Goal: Transaction & Acquisition: Purchase product/service

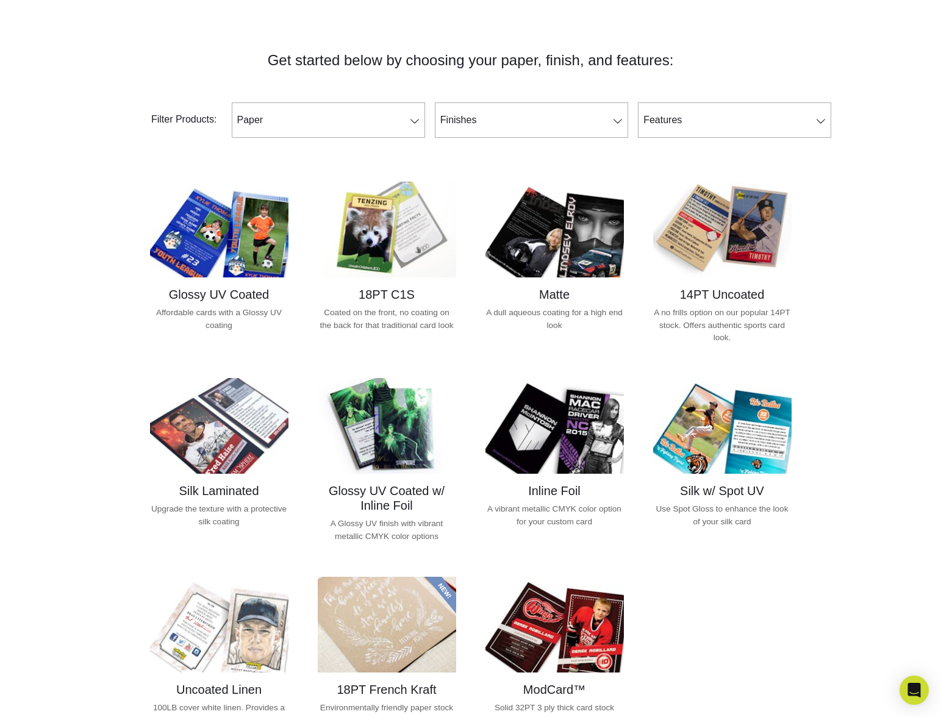
scroll to position [488, 0]
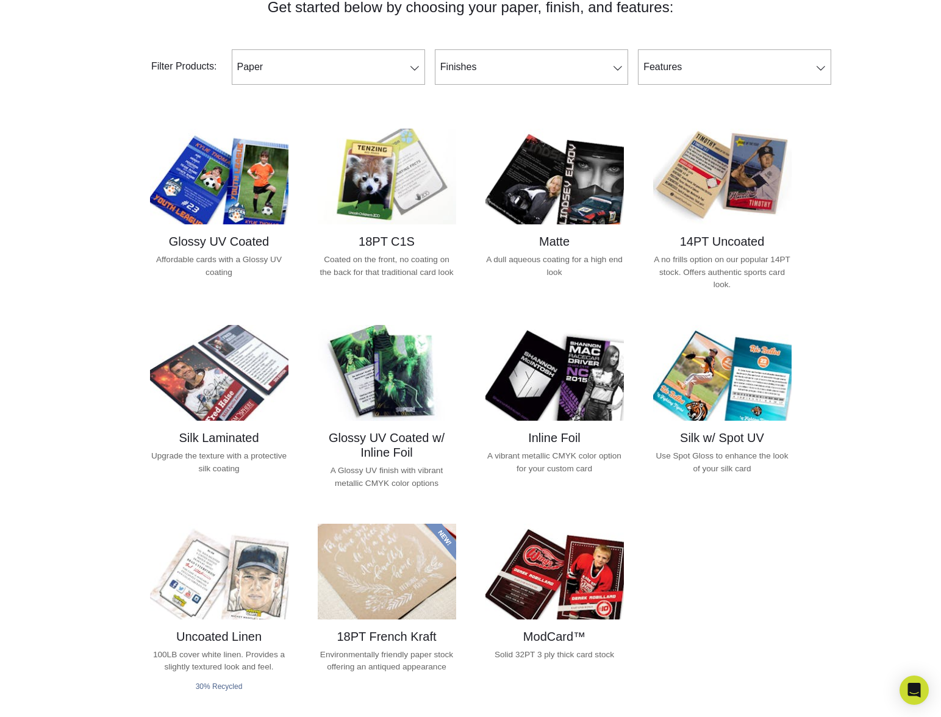
click at [746, 237] on h2 "14PT Uncoated" at bounding box center [722, 241] width 138 height 15
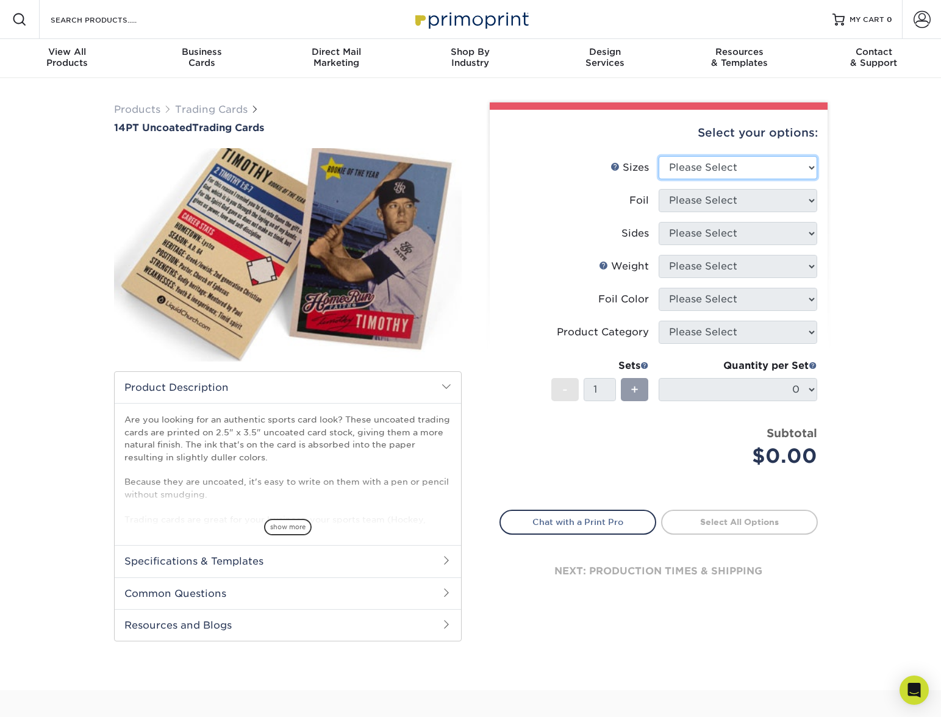
click at [713, 164] on select "Please Select 2.5" x 3.5"" at bounding box center [738, 167] width 159 height 23
select select "2.50x3.50"
click at [659, 156] on select "Please Select 2.5" x 3.5"" at bounding box center [738, 167] width 159 height 23
click at [702, 203] on select "Please Select Yes No" at bounding box center [738, 200] width 159 height 23
select select "0"
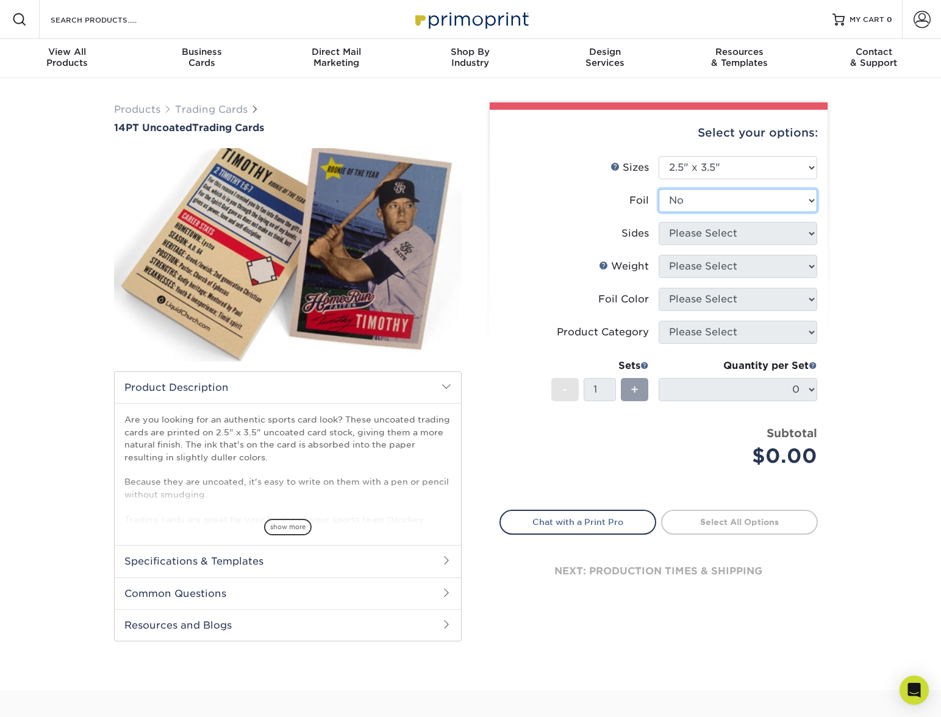
click at [659, 189] on select "Please Select Yes No" at bounding box center [738, 200] width 159 height 23
click at [695, 233] on select "Please Select Print Both Sides Print Front Only" at bounding box center [738, 233] width 159 height 23
select select "13abbda7-1d64-4f25-8bb2-c179b224825d"
click at [659, 222] on select "Please Select Print Both Sides Print Front Only" at bounding box center [738, 233] width 159 height 23
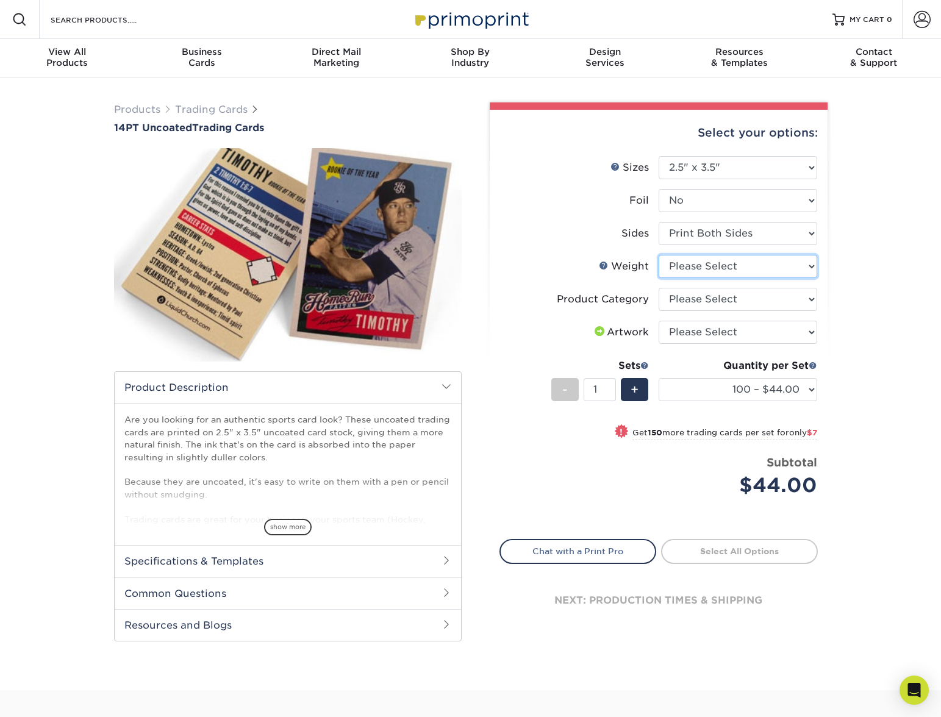
click at [714, 268] on select "Please Select 14PT Uncoated" at bounding box center [738, 266] width 159 height 23
select select "14PT Uncoated"
click at [659, 255] on select "Please Select 14PT Uncoated" at bounding box center [738, 266] width 159 height 23
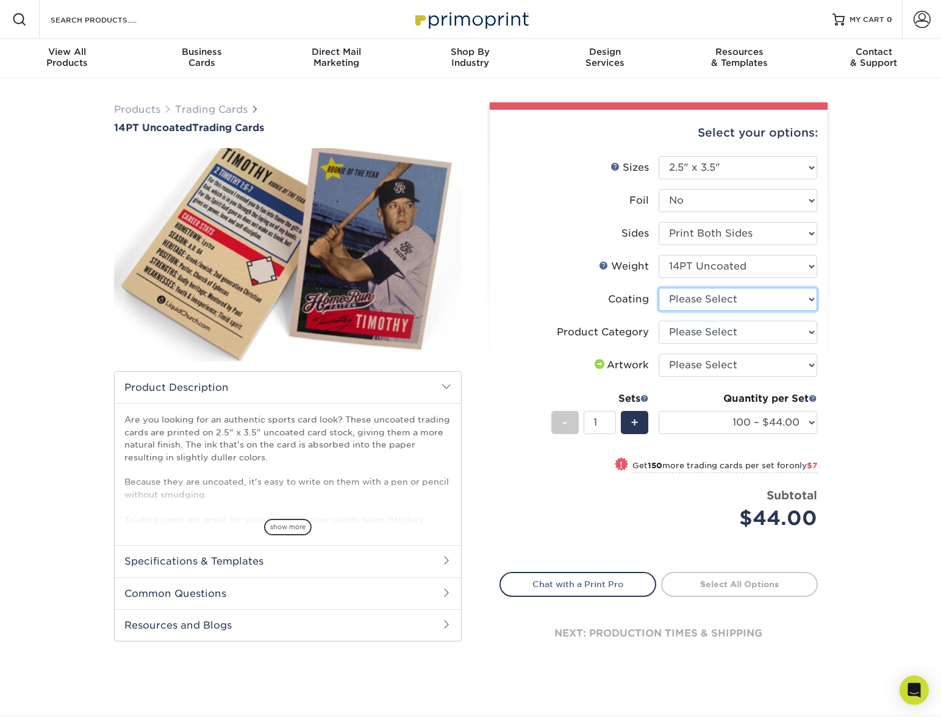
click at [706, 299] on select at bounding box center [738, 299] width 159 height 23
select select "3e7618de-abca-4bda-9f97-8b9129e913d8"
click at [659, 288] on select at bounding box center [738, 299] width 159 height 23
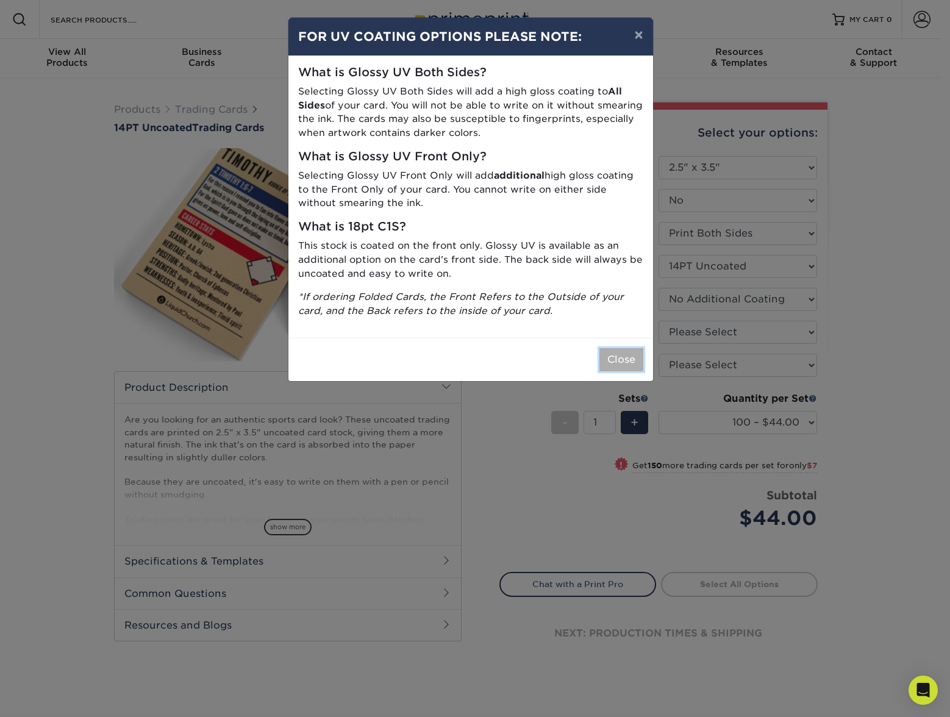
click at [627, 355] on button "Close" at bounding box center [621, 359] width 44 height 23
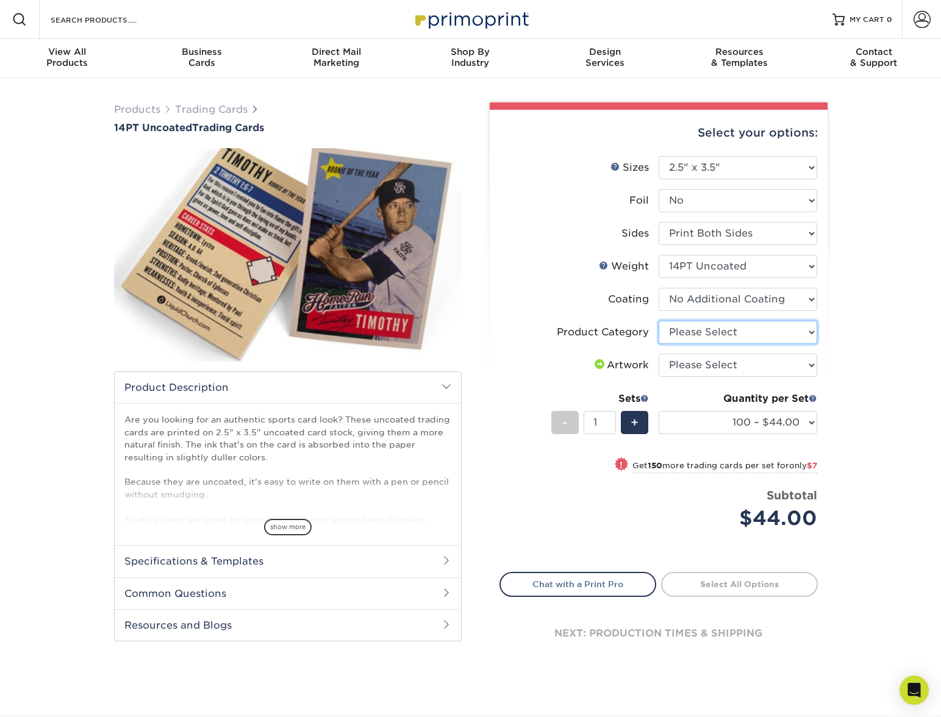
click at [718, 327] on select "Please Select Trading Cards" at bounding box center [738, 332] width 159 height 23
select select "c2f9bce9-36c2-409d-b101-c29d9d031e18"
click at [659, 321] on select "Please Select Trading Cards" at bounding box center [738, 332] width 159 height 23
click at [710, 360] on select "Please Select I will upload files I need a design - $100" at bounding box center [738, 365] width 159 height 23
select select "upload"
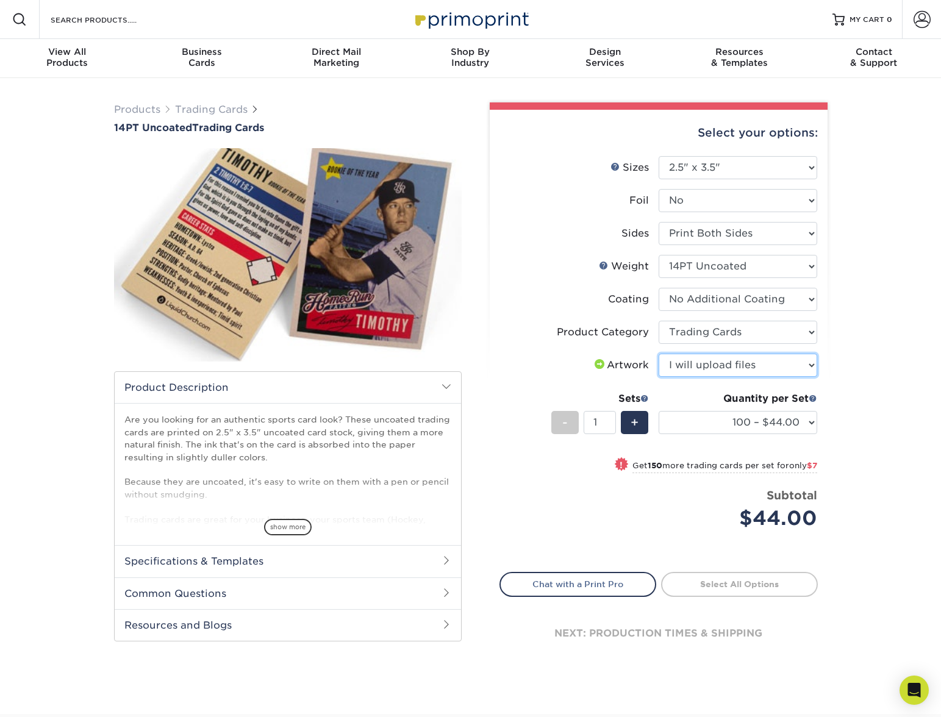
click at [659, 354] on select "Please Select I will upload files I need a design - $100" at bounding box center [738, 365] width 159 height 23
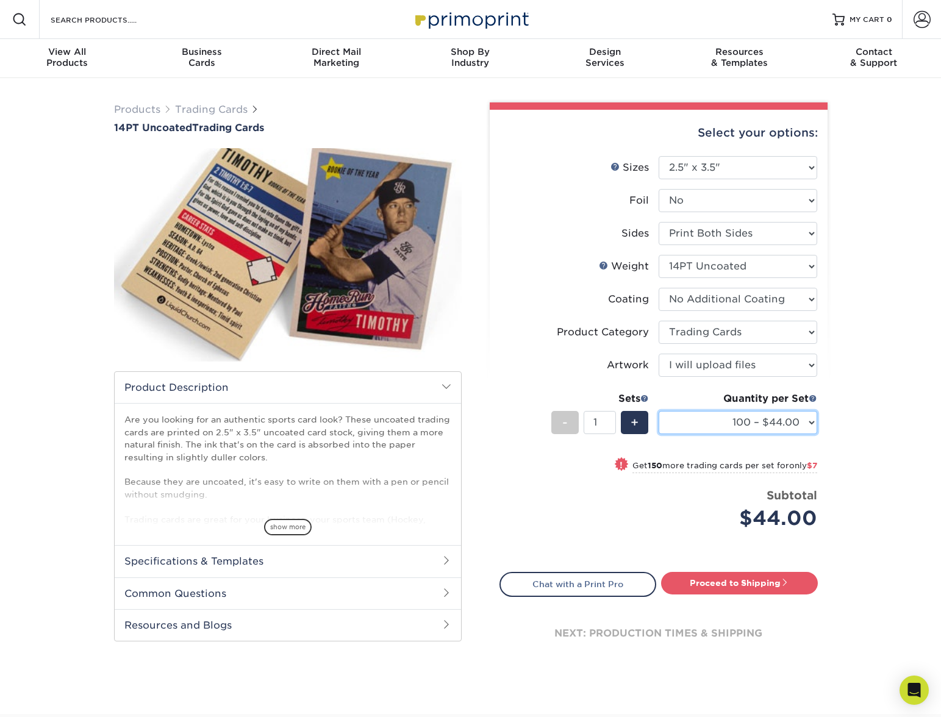
click at [724, 417] on select "100 – $44.00 250 – $51.00 500 – $54.00 1000 – $78.00 2500 – $148.00 5000 – $198…" at bounding box center [738, 422] width 159 height 23
click at [659, 411] on select "100 – $44.00 250 – $51.00 500 – $54.00 1000 – $78.00 2500 – $148.00 5000 – $198…" at bounding box center [738, 422] width 159 height 23
click at [694, 419] on select "100 – $44.00 250 – $51.00 500 – $54.00 1000 – $78.00 2500 – $148.00 5000 – $198…" at bounding box center [738, 422] width 159 height 23
click at [714, 392] on div "Quantity per Set" at bounding box center [738, 398] width 159 height 15
